Goal: Task Accomplishment & Management: Complete application form

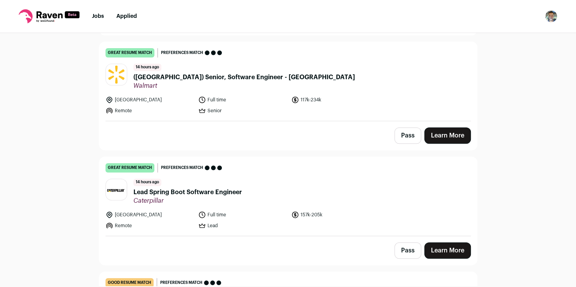
scroll to position [300, 0]
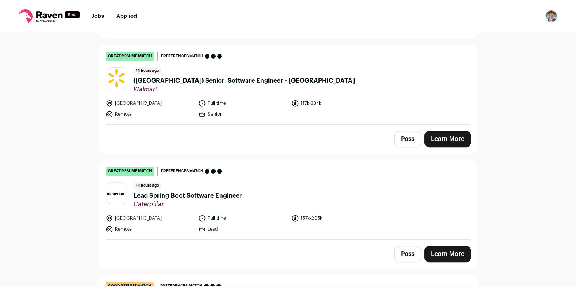
click at [64, 199] on div "Top job picks for you 88 results Hide jobs missing dealbreakers? [DATE] great r…" at bounding box center [288, 159] width 576 height 253
click at [442, 131] on link "Learn More" at bounding box center [447, 139] width 47 height 16
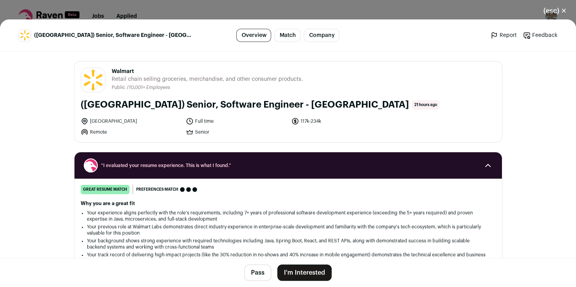
click at [297, 273] on button "I'm Interested" at bounding box center [304, 272] width 54 height 16
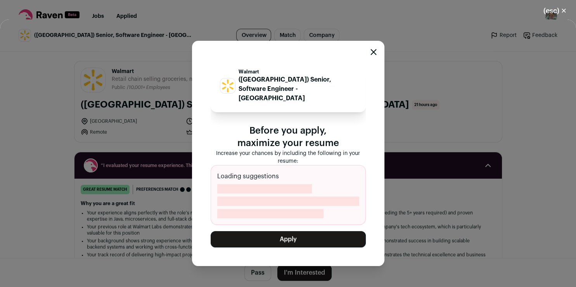
click at [303, 234] on button "Apply" at bounding box center [288, 239] width 155 height 16
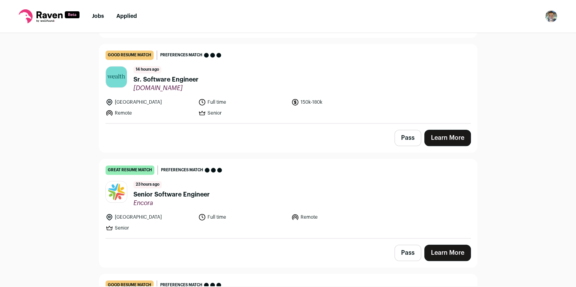
scroll to position [419, 0]
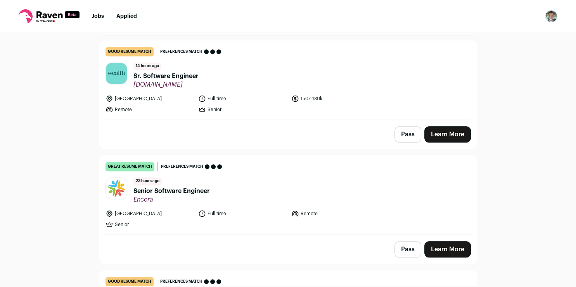
click at [443, 245] on link "Learn More" at bounding box center [447, 249] width 47 height 16
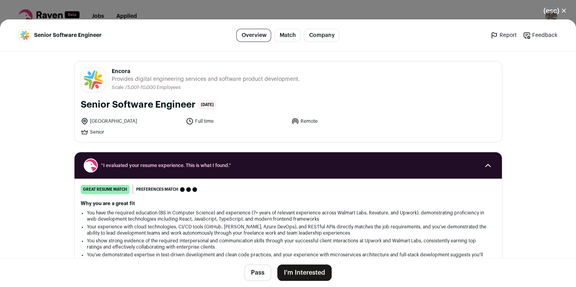
click at [315, 273] on button "I'm Interested" at bounding box center [304, 272] width 54 height 16
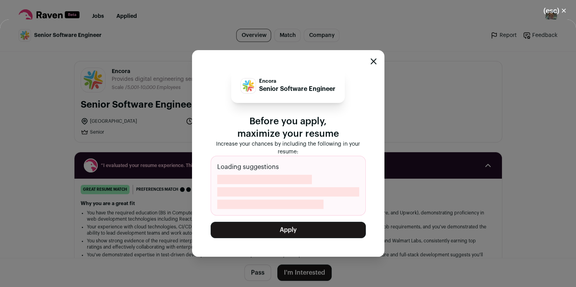
click at [311, 229] on button "Apply" at bounding box center [288, 230] width 155 height 16
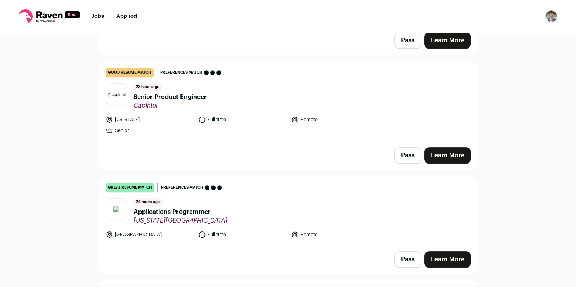
scroll to position [516, 0]
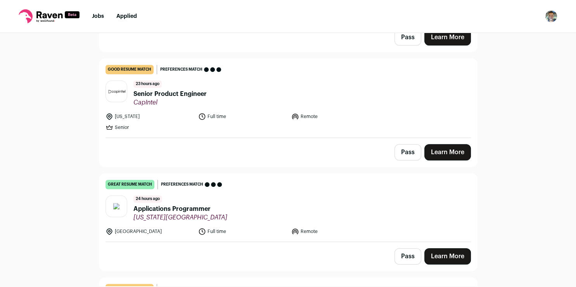
click at [432, 248] on link "Learn More" at bounding box center [447, 256] width 47 height 16
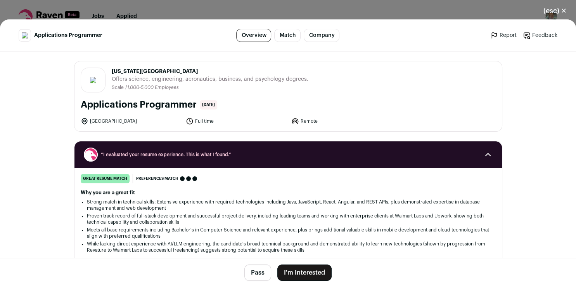
click at [297, 269] on button "I'm Interested" at bounding box center [304, 272] width 54 height 16
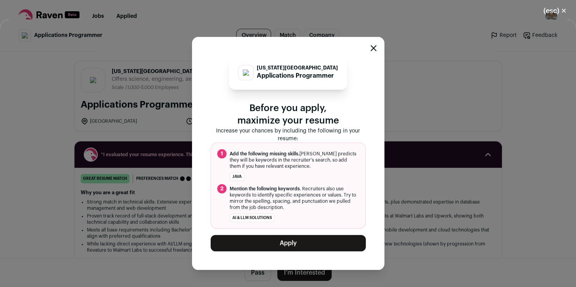
click at [299, 242] on button "Apply" at bounding box center [288, 243] width 155 height 16
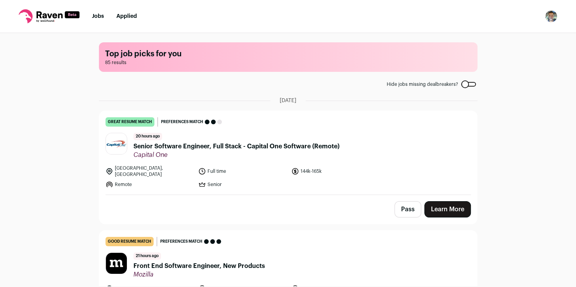
scroll to position [9, 0]
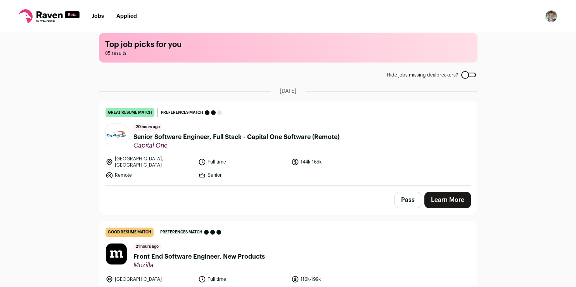
click at [406, 198] on button "Pass" at bounding box center [408, 200] width 27 height 16
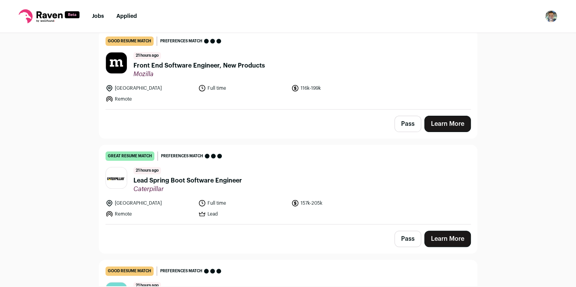
scroll to position [206, 0]
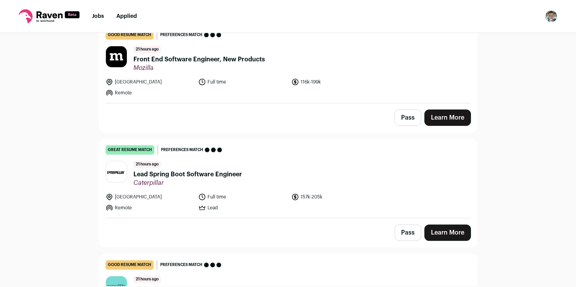
click at [433, 225] on link "Learn More" at bounding box center [447, 232] width 47 height 16
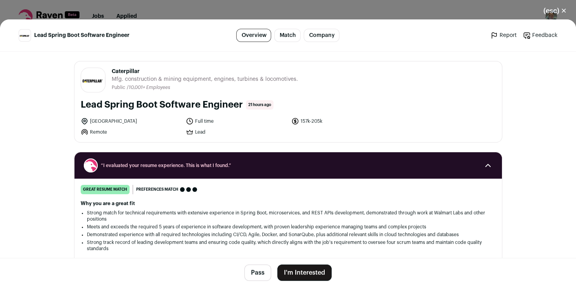
click at [315, 271] on button "I'm Interested" at bounding box center [304, 272] width 54 height 16
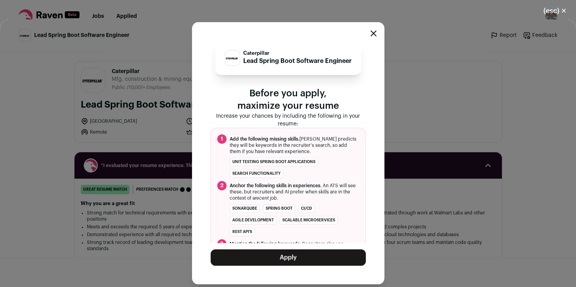
click at [300, 260] on button "Apply" at bounding box center [288, 257] width 155 height 16
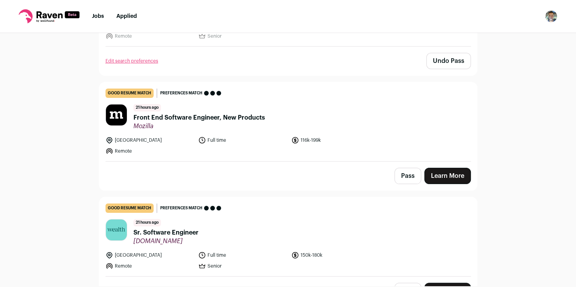
scroll to position [152, 0]
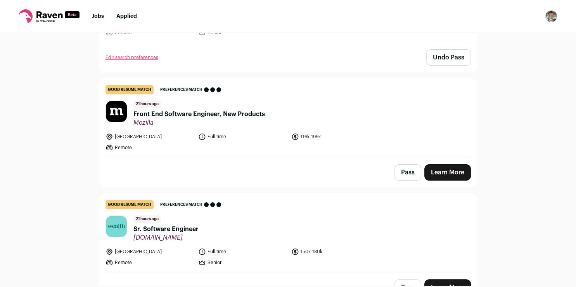
click at [441, 166] on link "Learn More" at bounding box center [447, 172] width 47 height 16
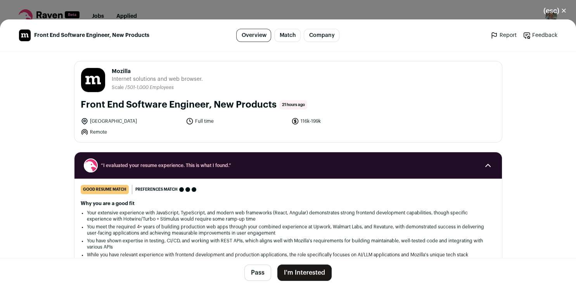
click at [296, 273] on button "I'm Interested" at bounding box center [304, 272] width 54 height 16
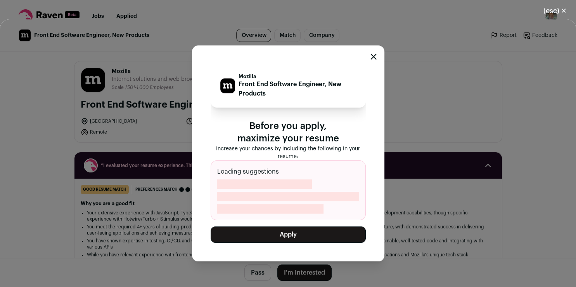
click at [298, 237] on button "Apply" at bounding box center [288, 234] width 155 height 16
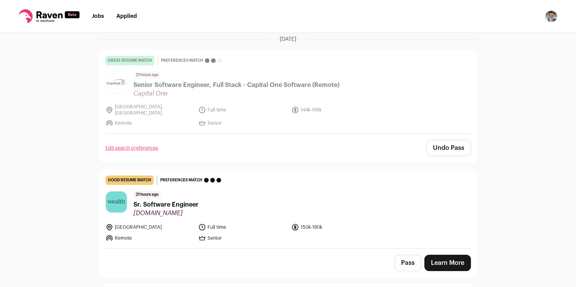
scroll to position [58, 0]
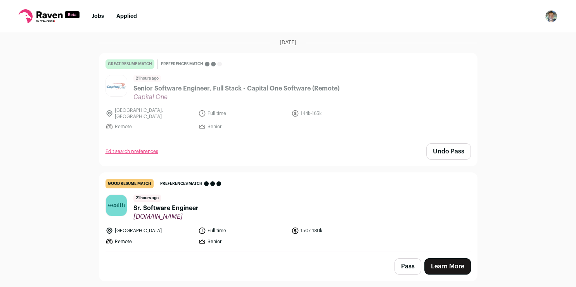
click at [440, 261] on link "Learn More" at bounding box center [447, 266] width 47 height 16
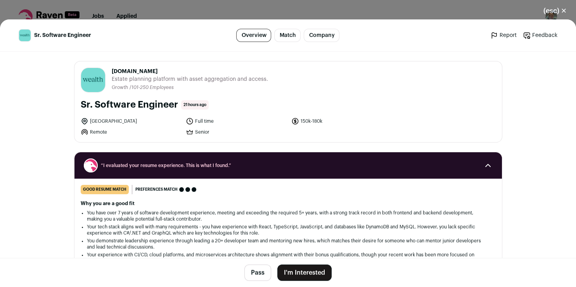
click at [300, 274] on button "I'm Interested" at bounding box center [304, 272] width 54 height 16
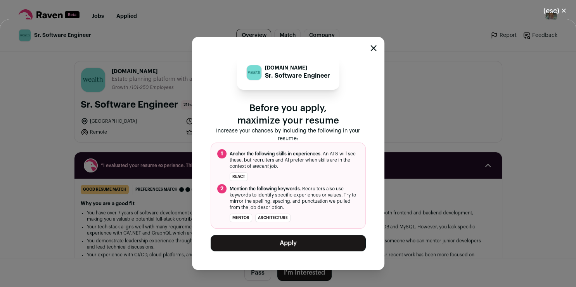
click at [301, 245] on button "Apply" at bounding box center [288, 243] width 155 height 16
